Goal: Information Seeking & Learning: Learn about a topic

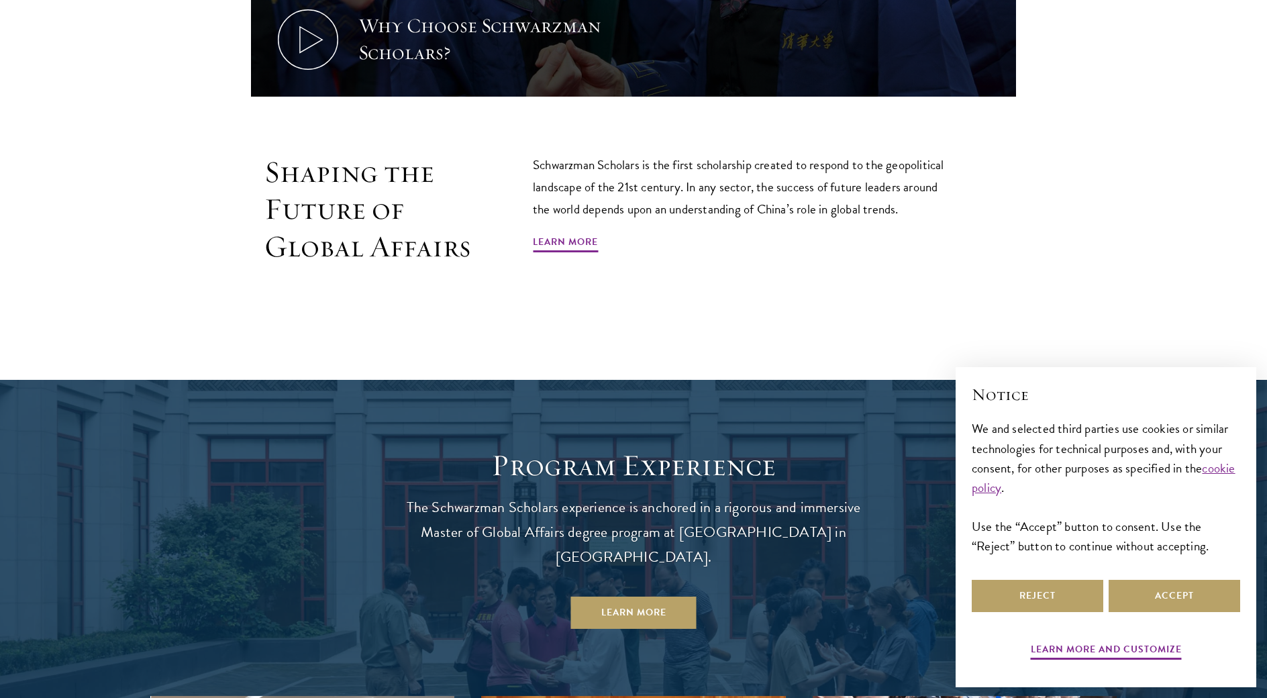
scroll to position [967, 0]
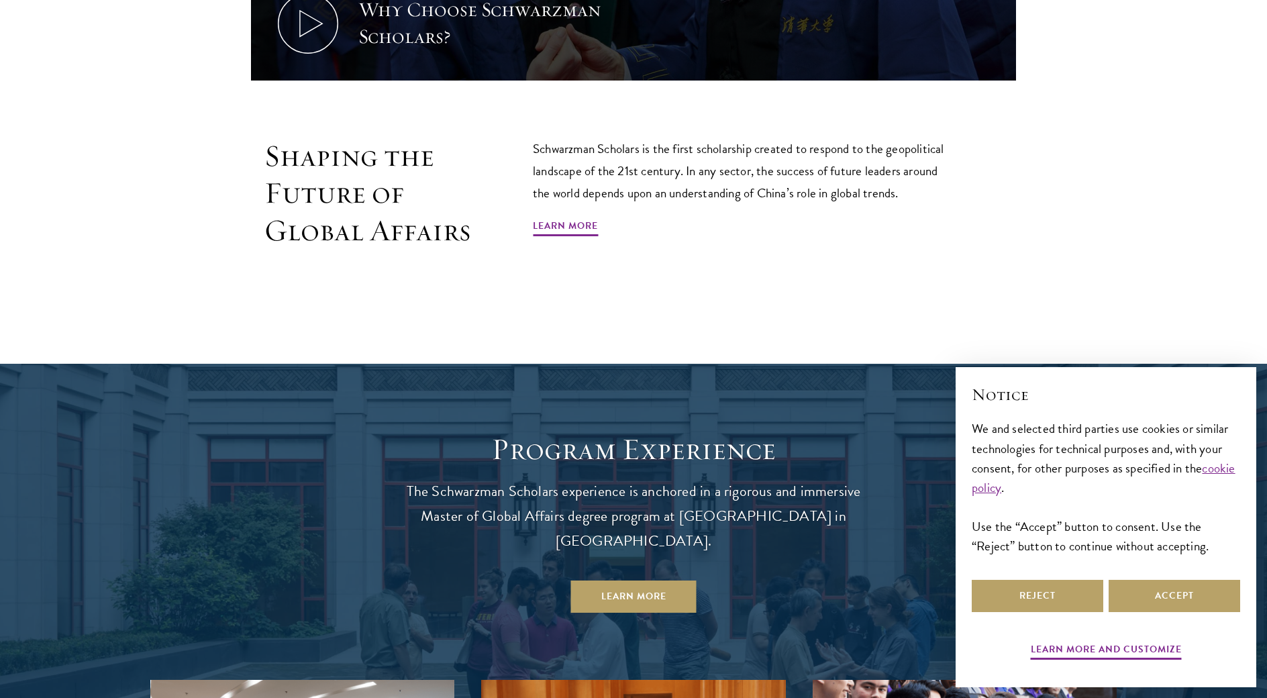
click at [765, 261] on div "Shaping the Future of Global Affairs Schwarzman Scholars is the first scholarsh…" at bounding box center [633, 224] width 765 height 173
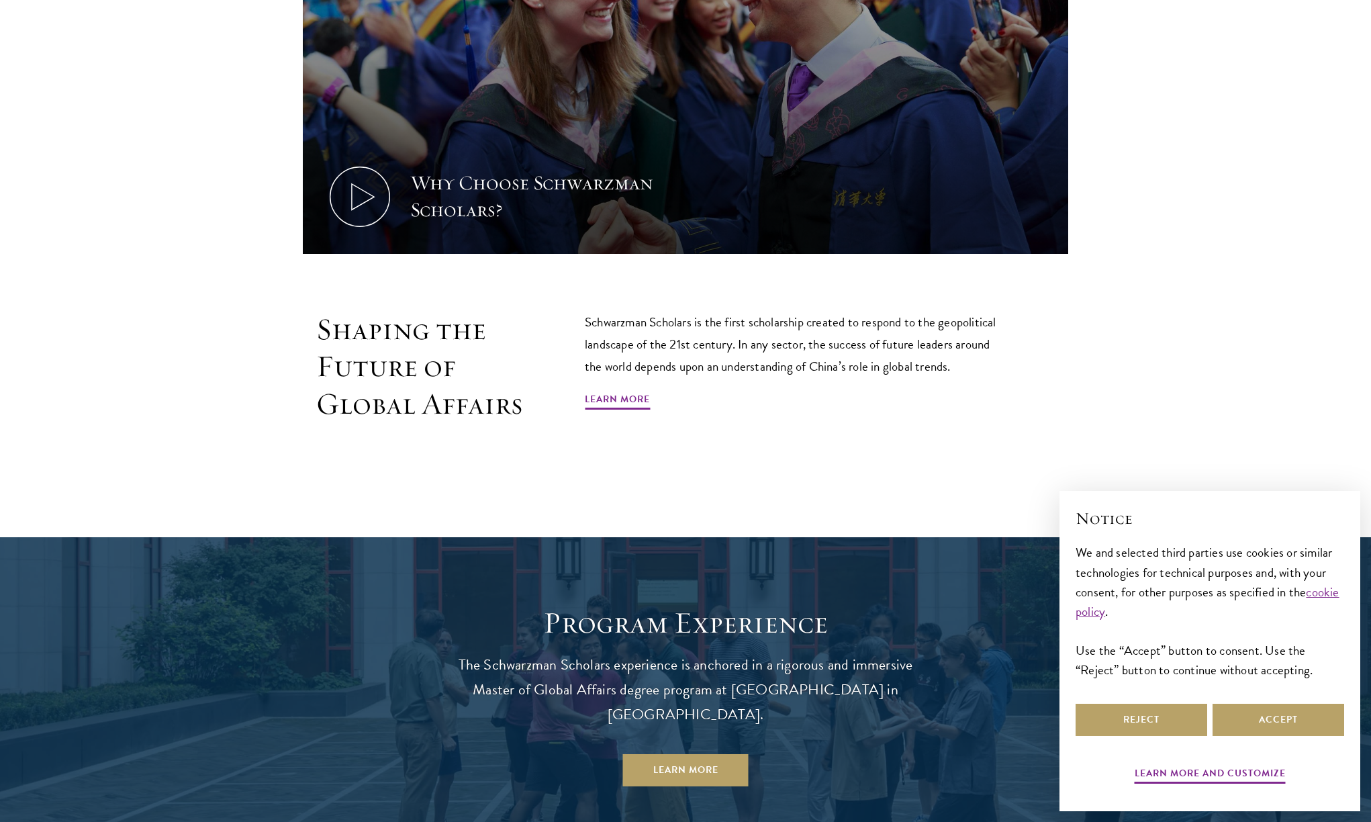
scroll to position [804, 0]
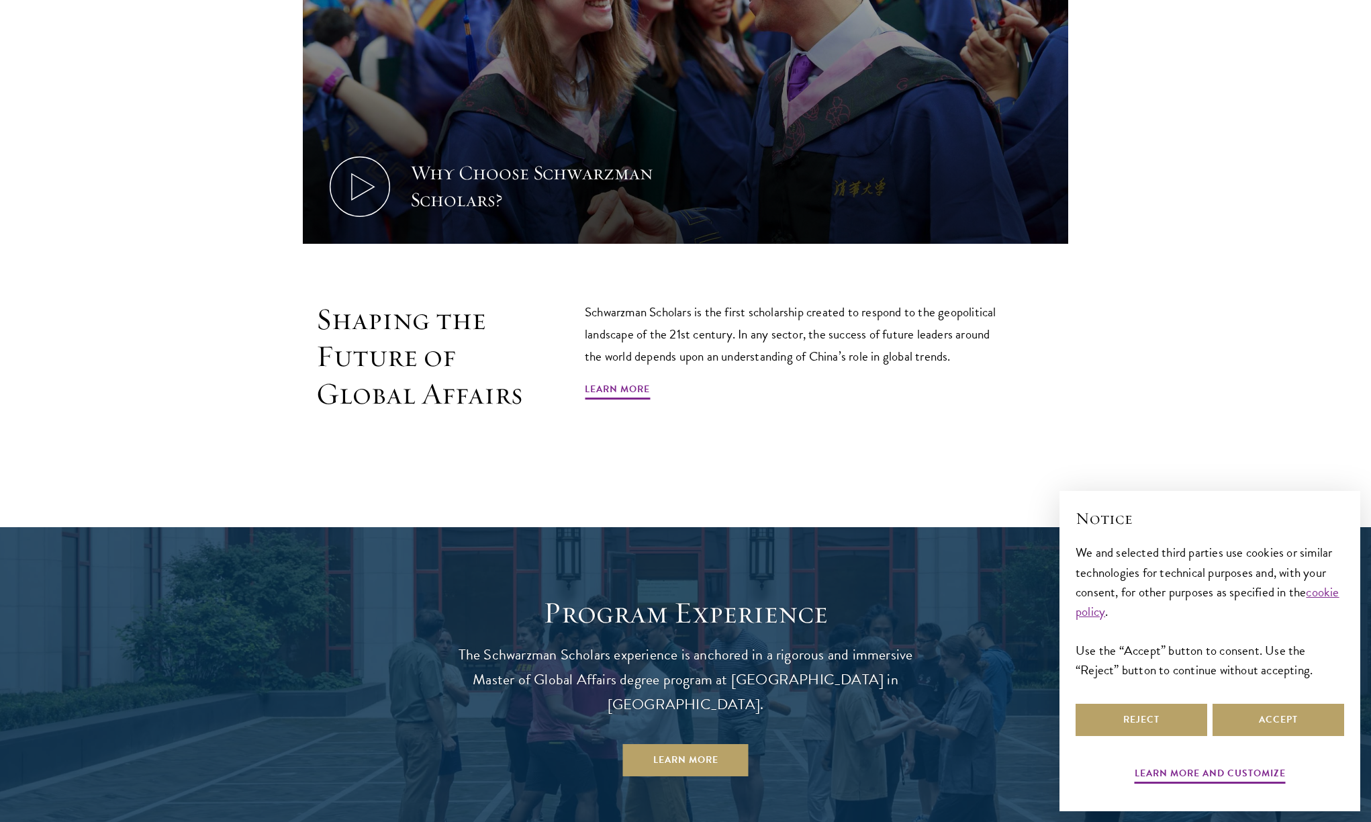
click at [1130, 364] on div "Shaping the Future of Global Affairs Schwarzman Scholars is the first scholarsh…" at bounding box center [685, 387] width 967 height 173
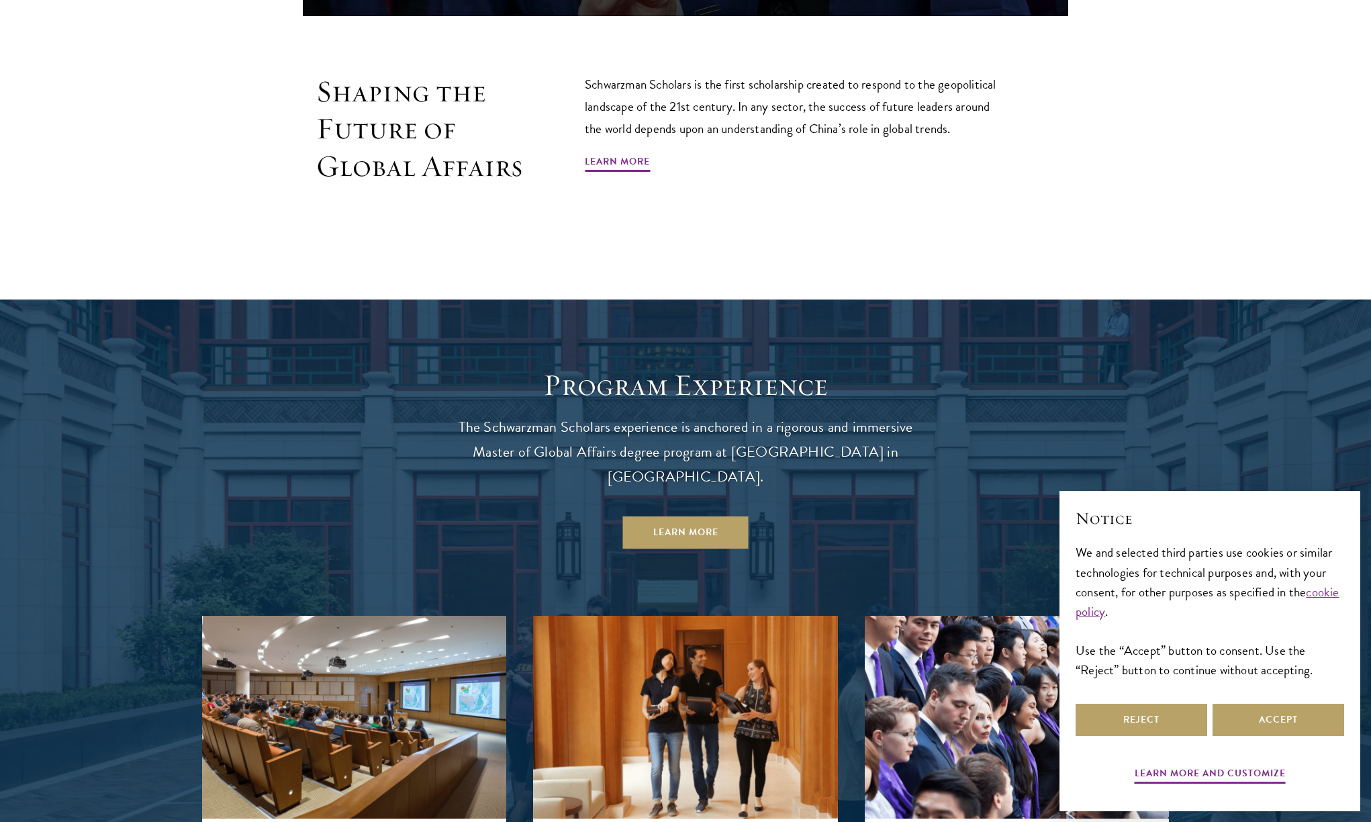
scroll to position [1034, 0]
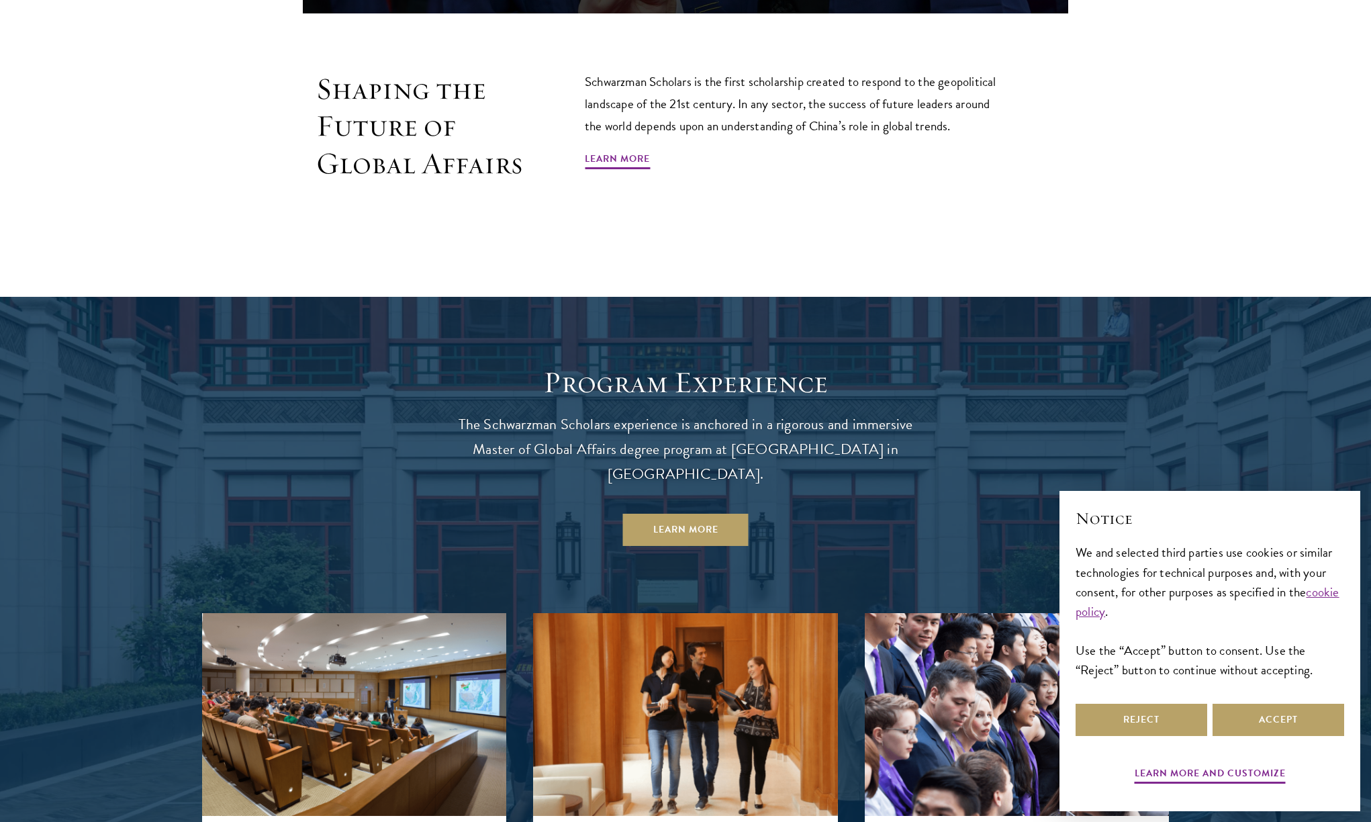
click at [785, 94] on p "Schwarzman Scholars is the first scholarship created to respond to the geopolit…" at bounding box center [796, 103] width 423 height 66
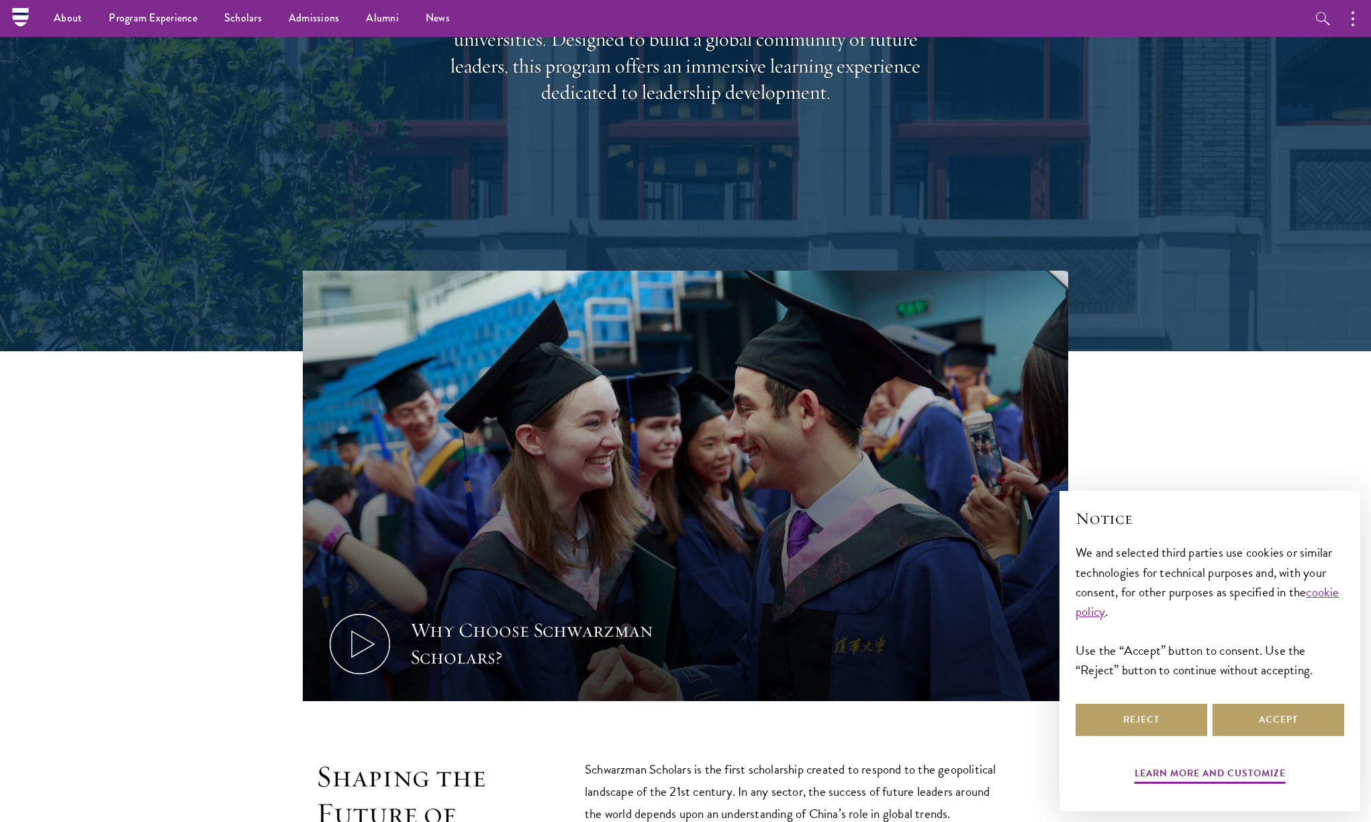
scroll to position [344, 0]
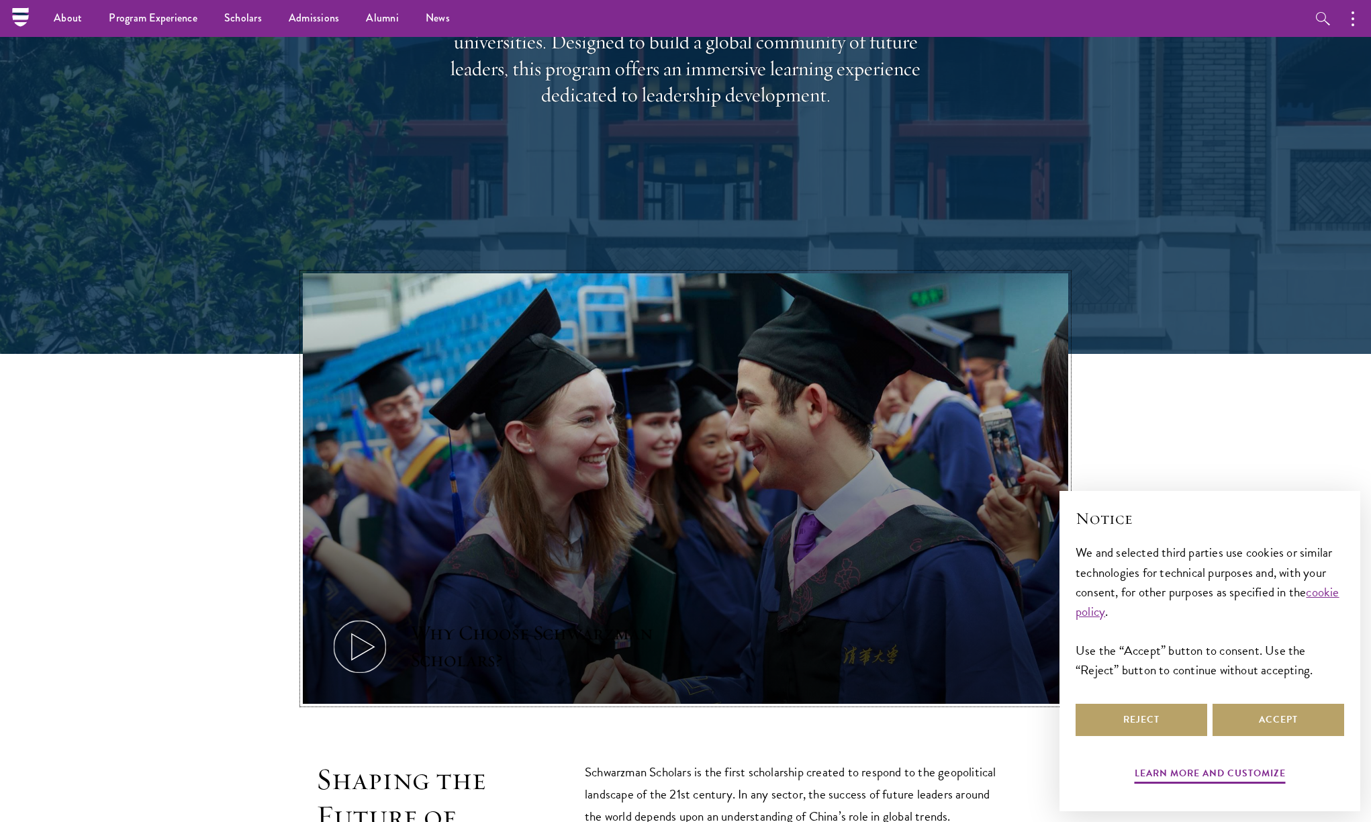
click at [367, 654] on icon at bounding box center [360, 646] width 60 height 60
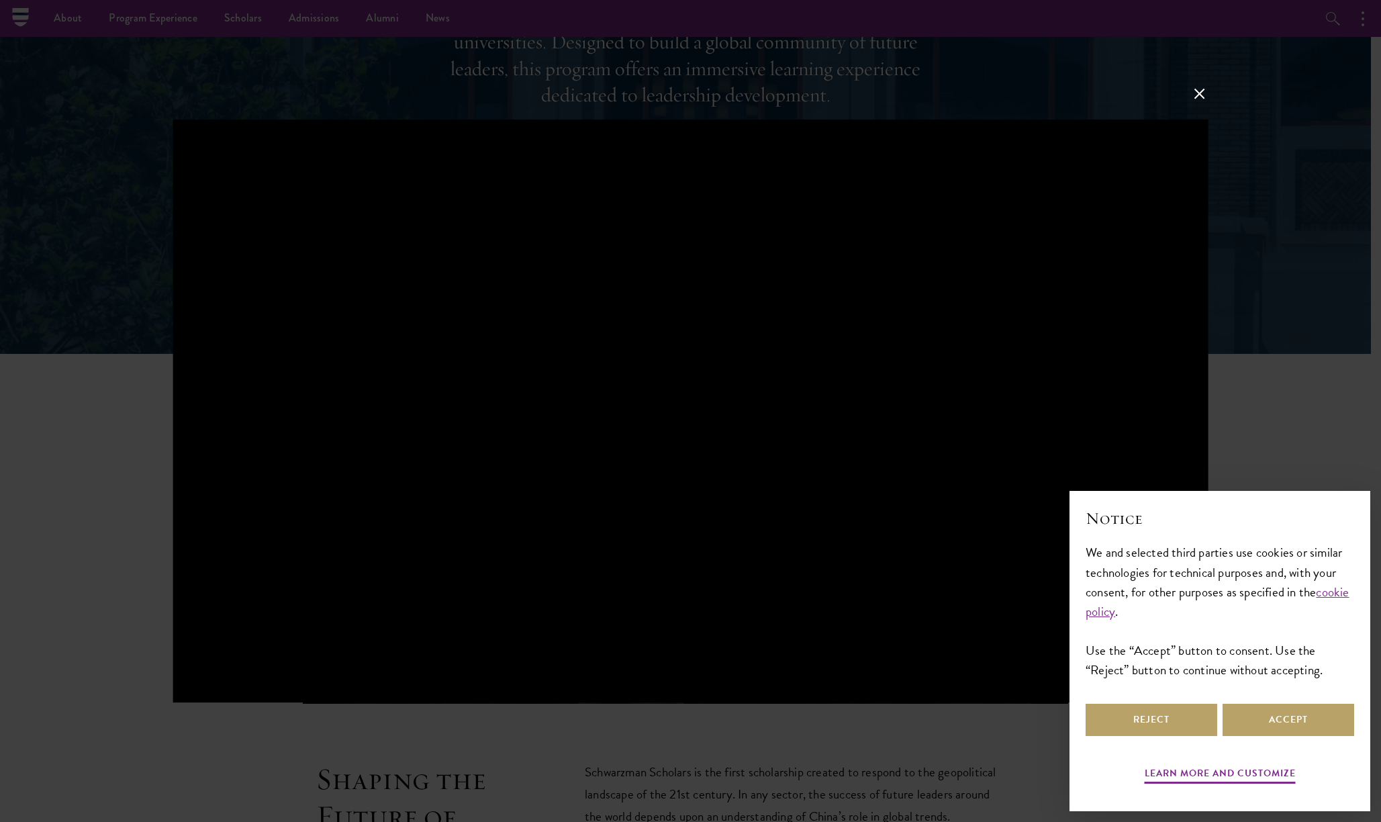
click at [1198, 89] on button at bounding box center [1198, 93] width 17 height 17
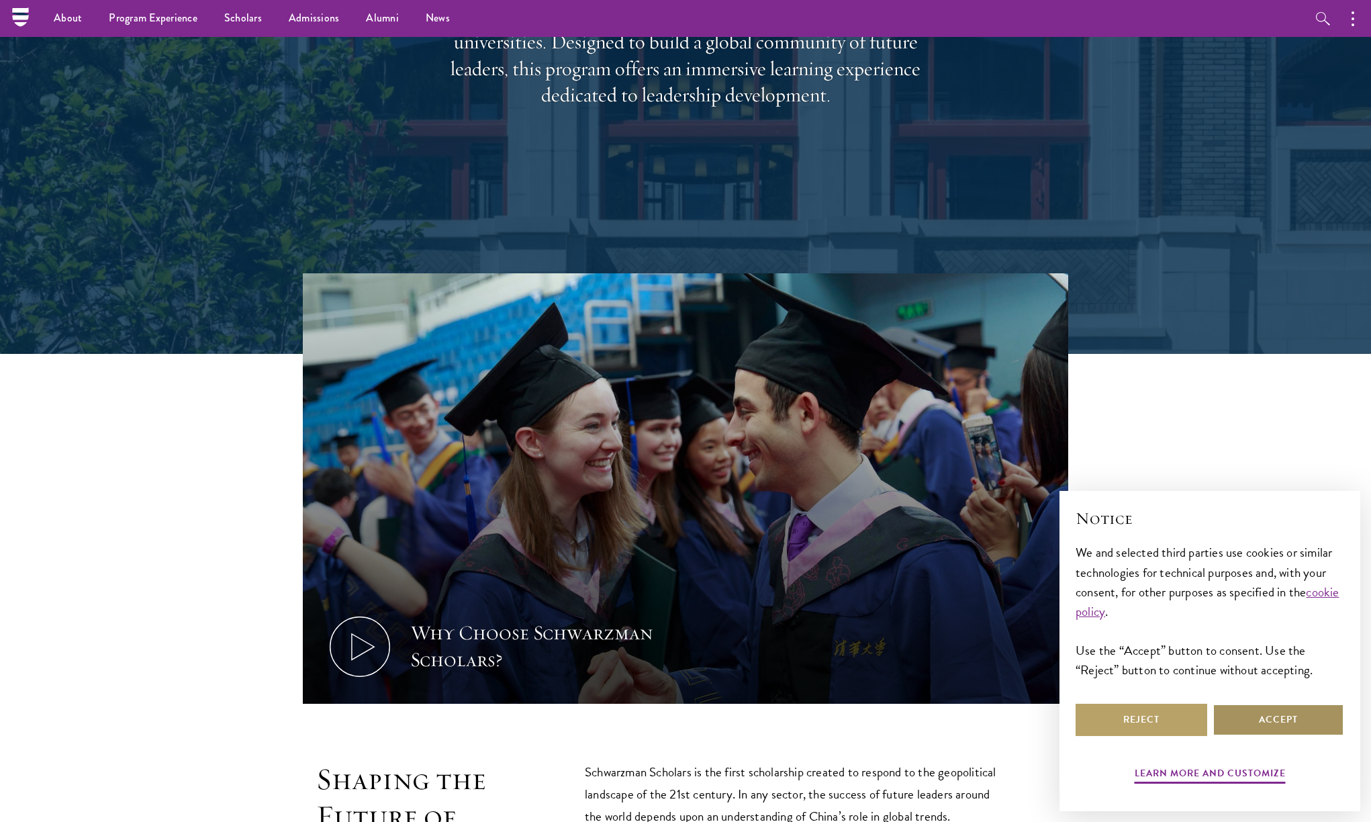
click at [1267, 697] on button "Accept" at bounding box center [1278, 719] width 132 height 32
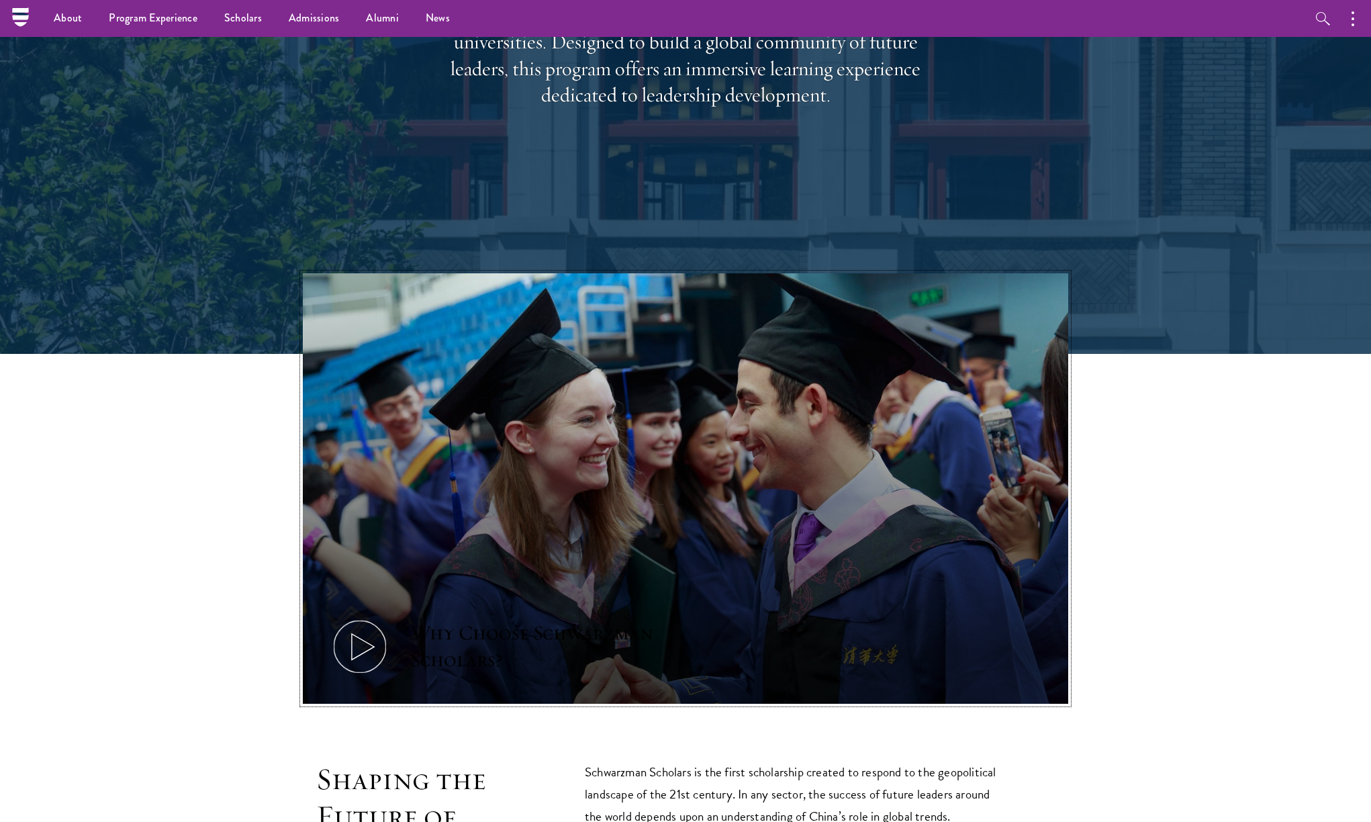
click at [348, 655] on icon at bounding box center [360, 646] width 60 height 60
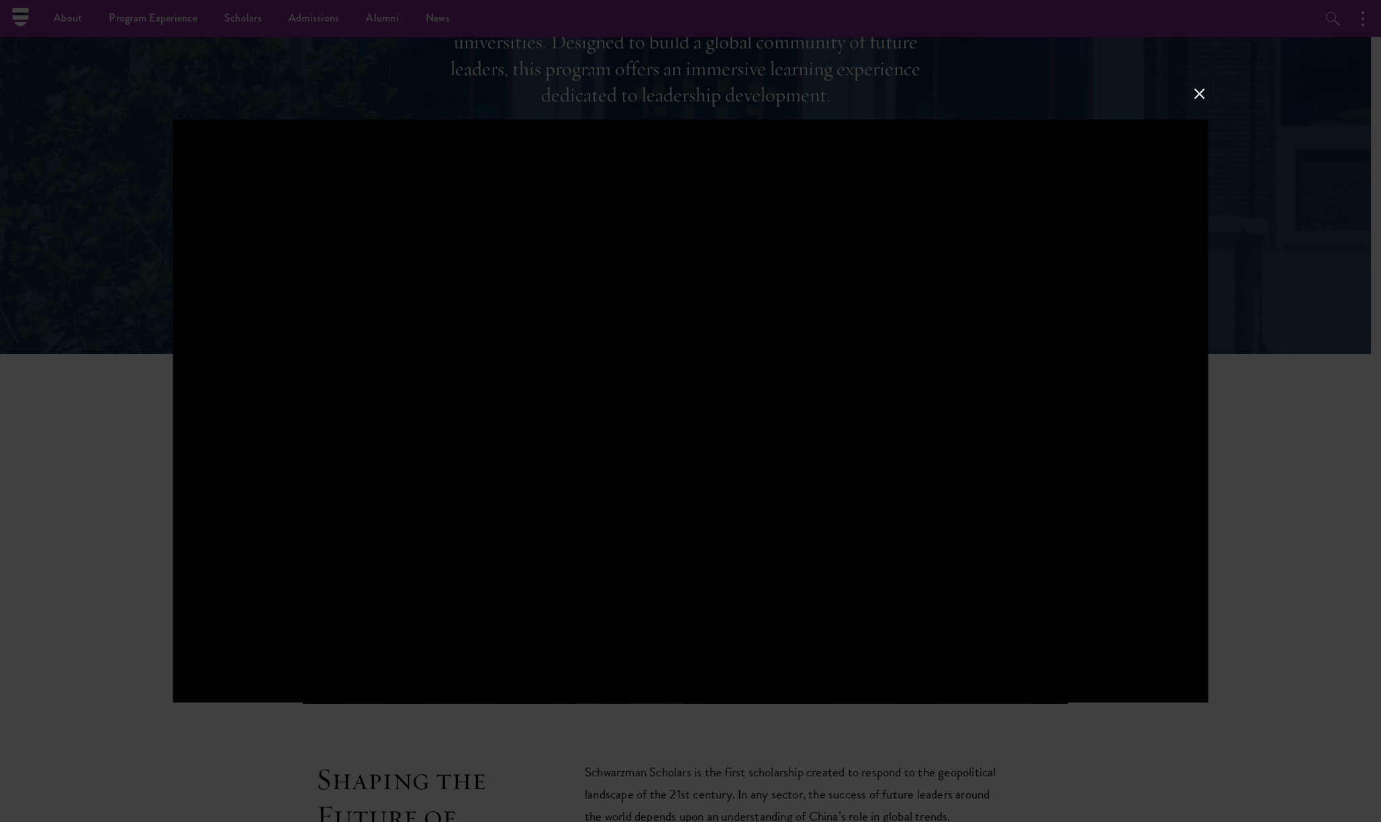
click at [1199, 93] on button at bounding box center [1198, 93] width 17 height 17
